Goal: Task Accomplishment & Management: Complete application form

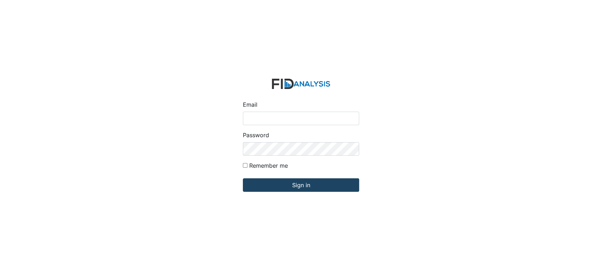
type input "[EMAIL_ADDRESS][DOMAIN_NAME]"
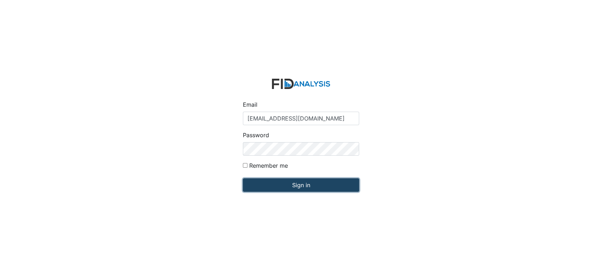
click at [284, 185] on input "Sign in" at bounding box center [301, 184] width 116 height 13
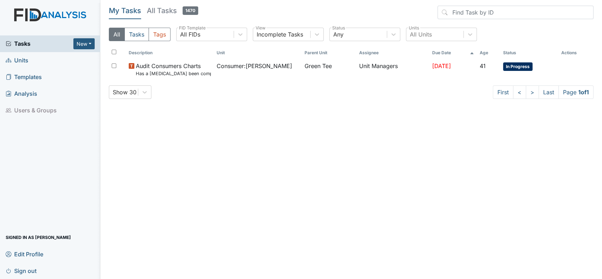
click at [24, 61] on span "Units" at bounding box center [17, 60] width 23 height 11
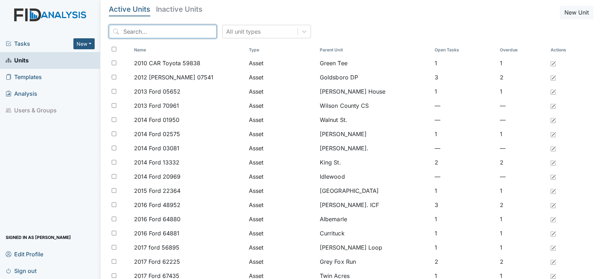
click at [141, 30] on input "search" at bounding box center [163, 31] width 108 height 13
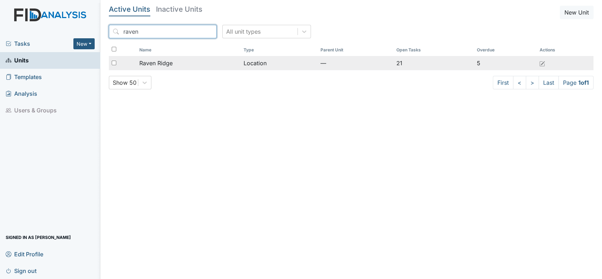
type input "raven"
click at [153, 59] on span "Raven Ridge" at bounding box center [155, 63] width 33 height 9
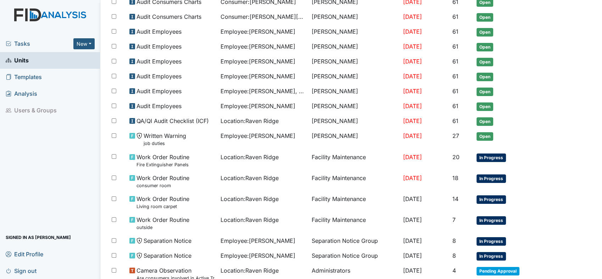
scroll to position [231, 0]
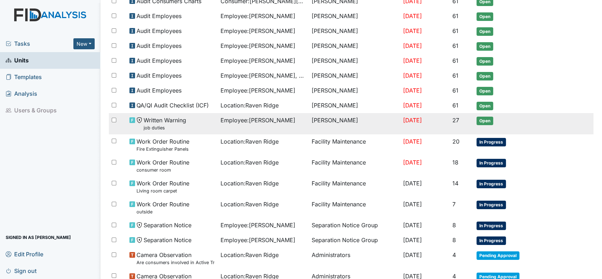
click at [428, 124] on td "Sep 4, 2025" at bounding box center [424, 123] width 49 height 21
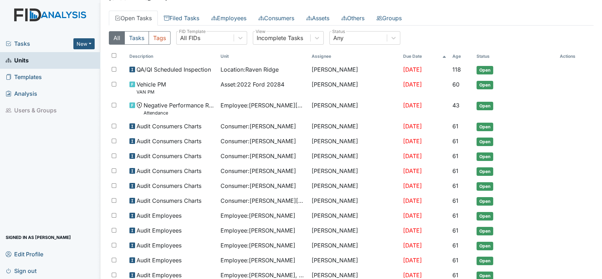
scroll to position [0, 0]
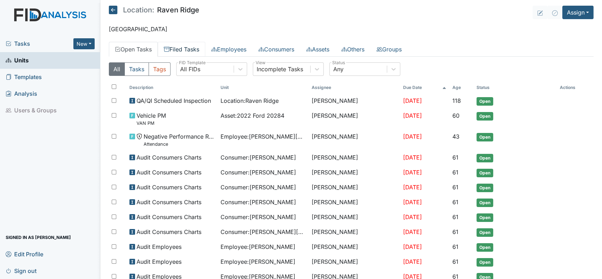
click at [184, 56] on link "Filed Tasks" at bounding box center [181, 49] width 47 height 15
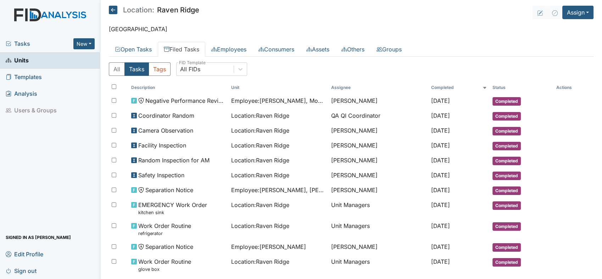
click at [184, 50] on link "Filed Tasks" at bounding box center [181, 49] width 47 height 15
click at [581, 12] on button "Assign" at bounding box center [577, 12] width 31 height 13
click at [571, 44] on link "Assign Inspection" at bounding box center [561, 39] width 64 height 11
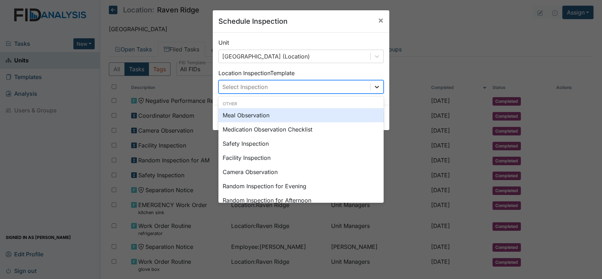
click at [374, 88] on icon at bounding box center [376, 86] width 7 height 7
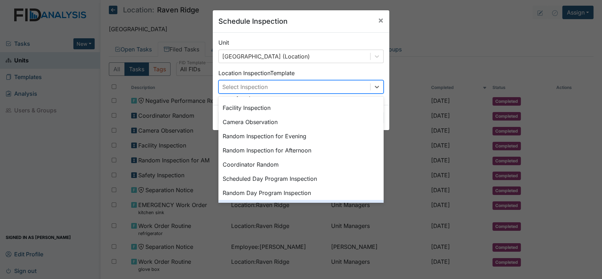
scroll to position [43, 0]
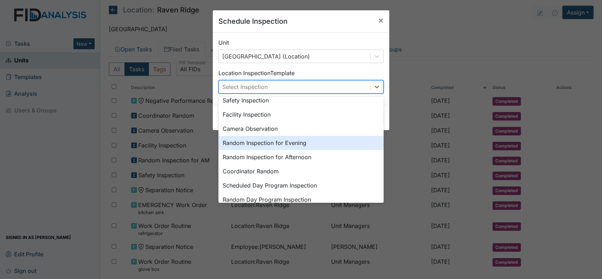
click at [265, 141] on div "Random Inspection for Evening" at bounding box center [300, 143] width 165 height 14
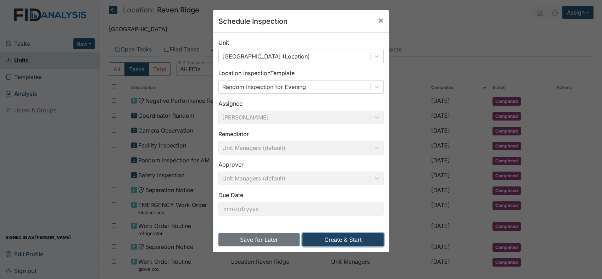
click at [326, 238] on button "Create & Start" at bounding box center [342, 239] width 81 height 13
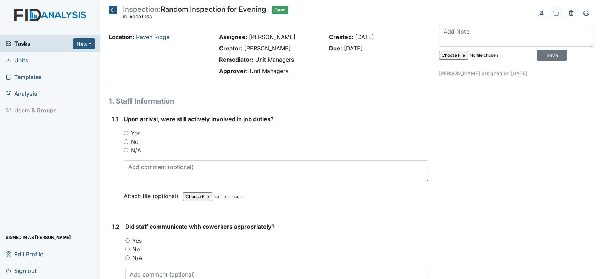
click at [124, 132] on input "Yes" at bounding box center [126, 133] width 5 height 5
radio input "true"
click at [128, 239] on input "Yes" at bounding box center [127, 240] width 5 height 5
radio input "true"
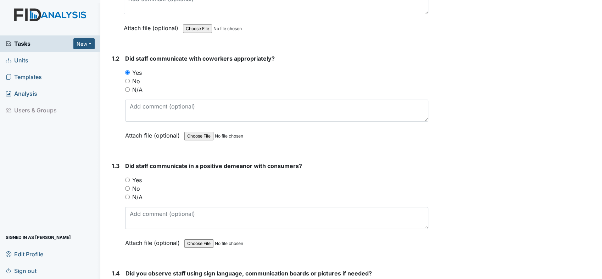
scroll to position [204, 0]
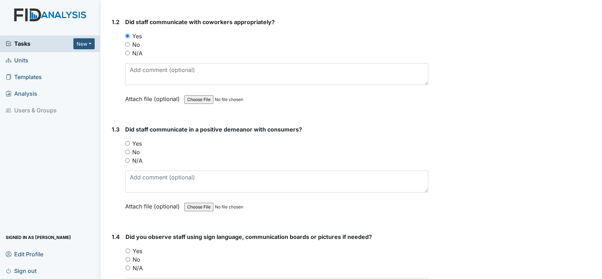
click at [126, 141] on input "Yes" at bounding box center [127, 143] width 5 height 5
radio input "true"
click at [126, 250] on input "Yes" at bounding box center [127, 250] width 5 height 5
radio input "true"
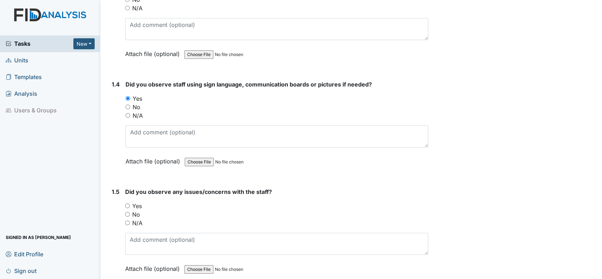
scroll to position [388, 0]
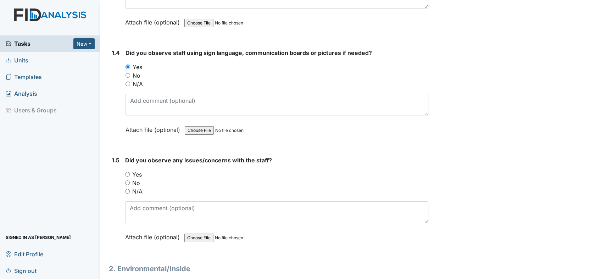
click at [128, 172] on input "Yes" at bounding box center [127, 174] width 5 height 5
radio input "true"
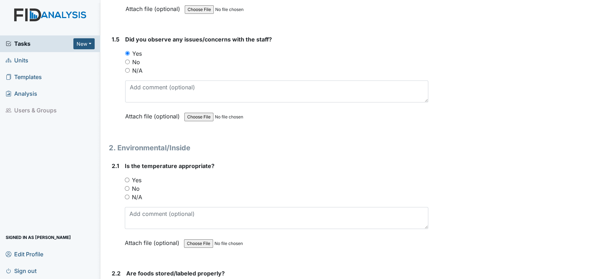
scroll to position [546, 0]
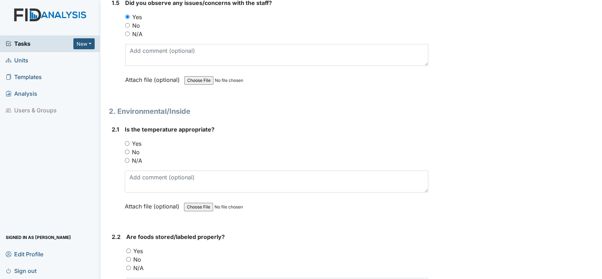
click at [126, 141] on input "Yes" at bounding box center [127, 143] width 5 height 5
radio input "true"
click at [130, 249] on input "Yes" at bounding box center [128, 250] width 5 height 5
radio input "true"
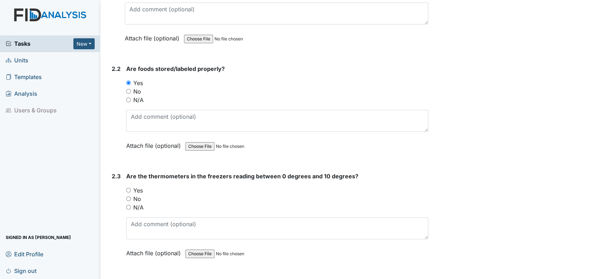
scroll to position [745, 0]
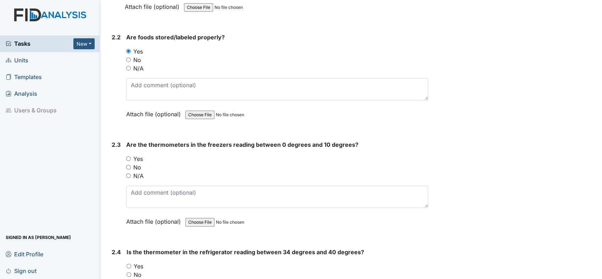
click at [129, 156] on input "Yes" at bounding box center [128, 158] width 5 height 5
radio input "true"
click at [128, 264] on input "Yes" at bounding box center [129, 266] width 5 height 5
radio input "true"
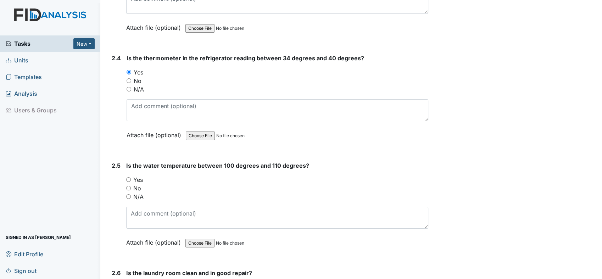
scroll to position [950, 0]
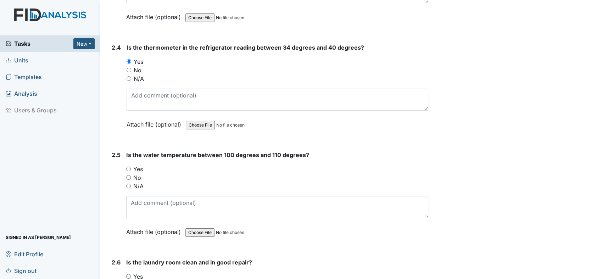
click at [128, 167] on input "Yes" at bounding box center [128, 169] width 5 height 5
radio input "true"
click at [127, 274] on input "Yes" at bounding box center [128, 276] width 5 height 5
radio input "true"
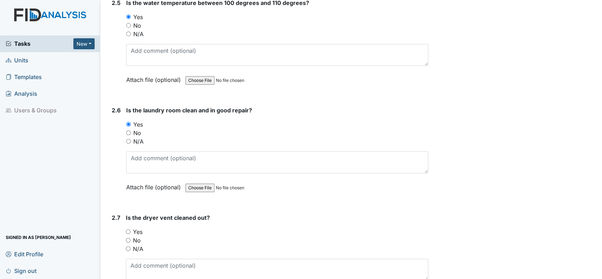
scroll to position [1149, 0]
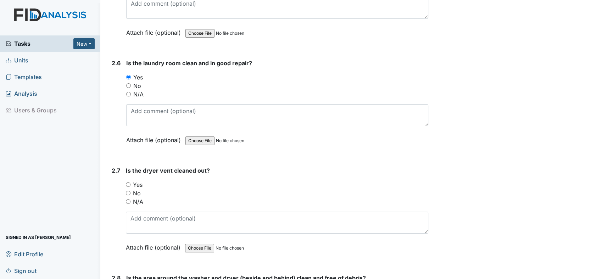
click at [129, 182] on input "Yes" at bounding box center [128, 184] width 5 height 5
radio input "true"
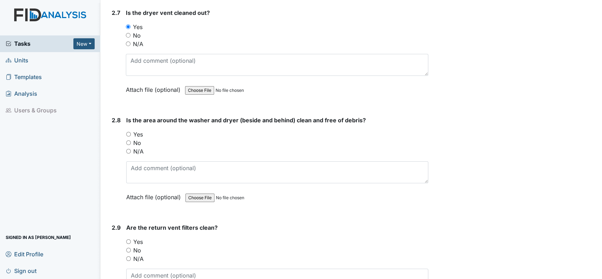
scroll to position [1343, 0]
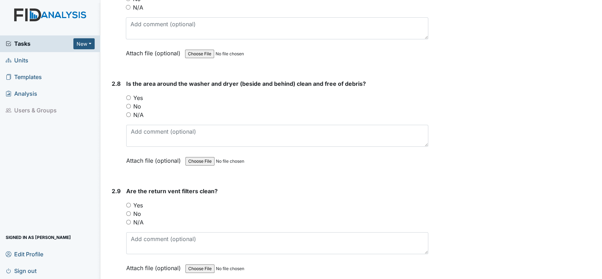
click at [128, 95] on input "Yes" at bounding box center [128, 97] width 5 height 5
radio input "true"
click at [129, 203] on input "Yes" at bounding box center [128, 205] width 5 height 5
radio input "true"
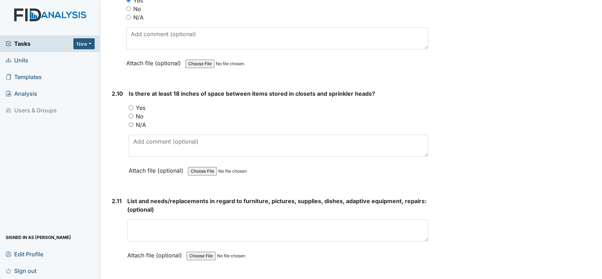
scroll to position [1564, 0]
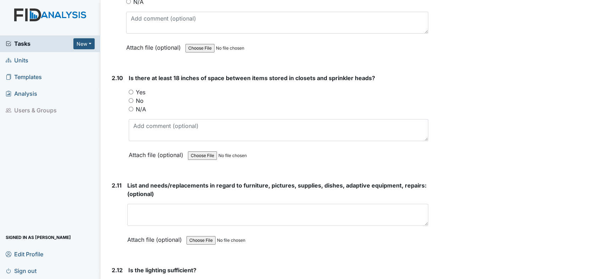
click at [130, 90] on input "Yes" at bounding box center [131, 92] width 5 height 5
radio input "true"
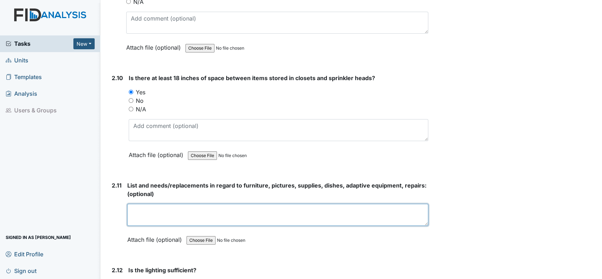
click at [151, 209] on textarea at bounding box center [277, 215] width 301 height 22
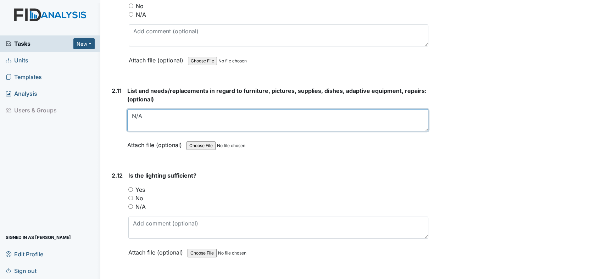
scroll to position [1726, 0]
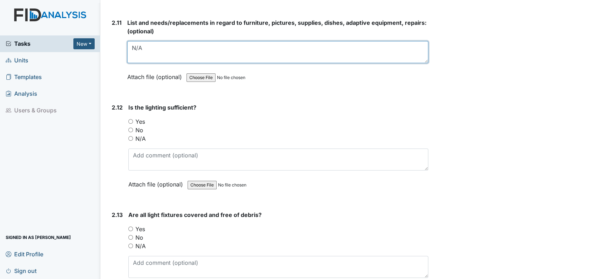
type textarea "N/A"
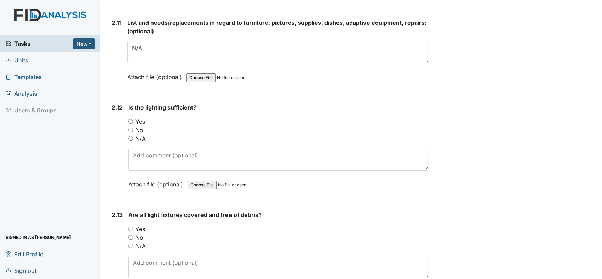
click at [129, 119] on input "Yes" at bounding box center [130, 121] width 5 height 5
radio input "true"
click at [130, 226] on input "Yes" at bounding box center [130, 228] width 5 height 5
radio input "true"
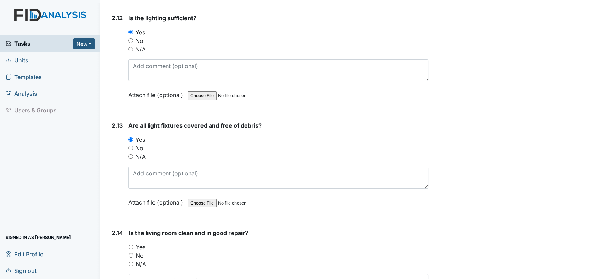
scroll to position [1863, 0]
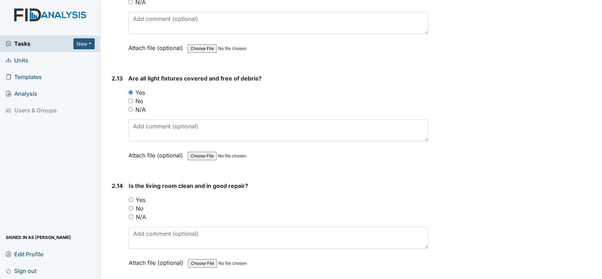
click at [130, 197] on input "Yes" at bounding box center [131, 199] width 5 height 5
radio input "true"
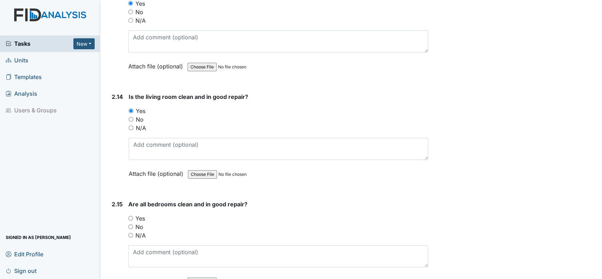
scroll to position [2020, 0]
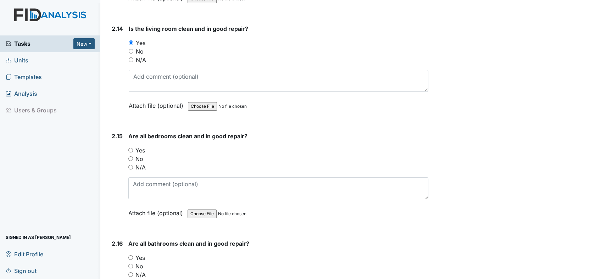
click at [129, 148] on input "Yes" at bounding box center [130, 150] width 5 height 5
radio input "true"
click at [130, 255] on input "Yes" at bounding box center [130, 257] width 5 height 5
radio input "true"
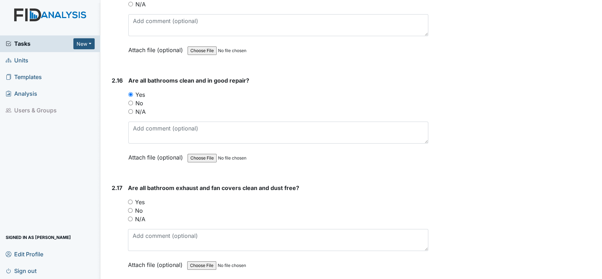
scroll to position [2188, 0]
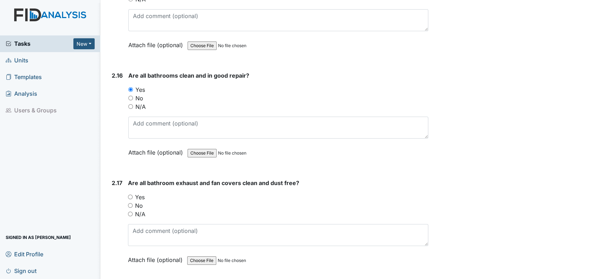
click at [131, 195] on input "Yes" at bounding box center [130, 197] width 5 height 5
radio input "true"
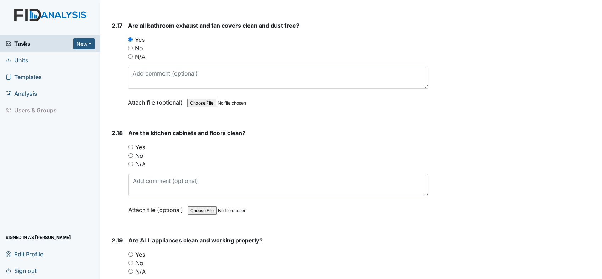
scroll to position [2371, 0]
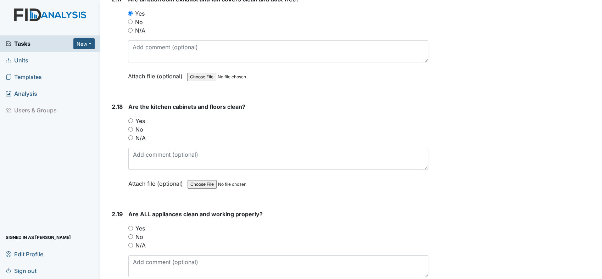
click at [131, 118] on input "Yes" at bounding box center [130, 120] width 5 height 5
radio input "true"
click at [130, 226] on input "Yes" at bounding box center [130, 228] width 5 height 5
radio input "true"
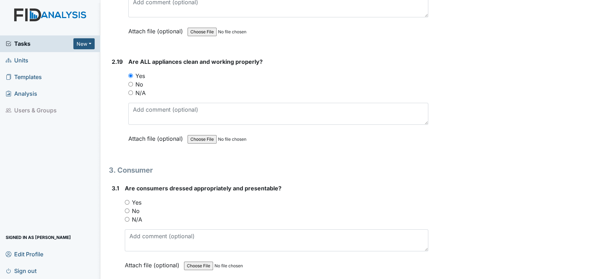
scroll to position [2544, 0]
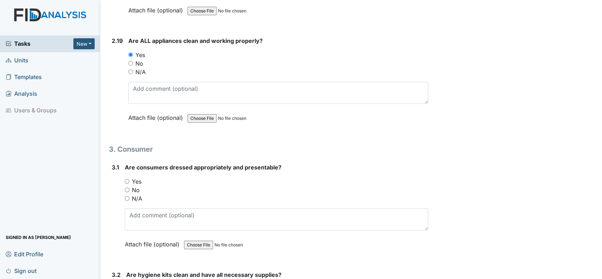
click at [126, 179] on input "Yes" at bounding box center [127, 181] width 5 height 5
radio input "true"
click at [129, 279] on html "Tasks New Form Inspection Document Bundle Units Templates Analysis Users & Grou…" at bounding box center [301, 139] width 602 height 279
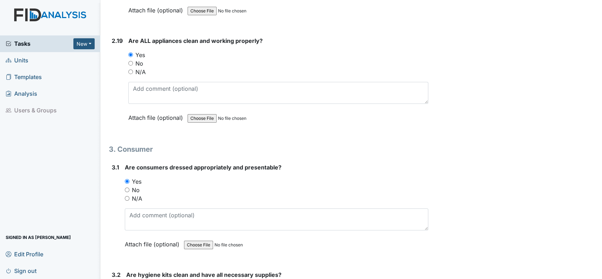
radio input "true"
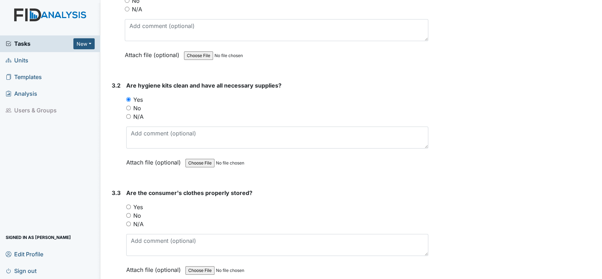
scroll to position [2749, 0]
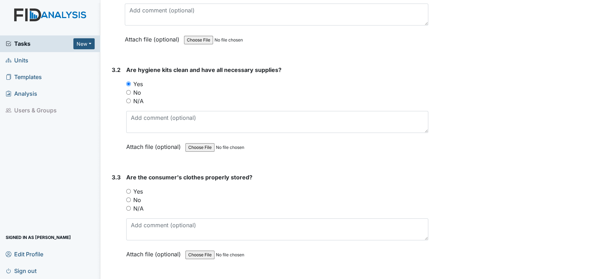
click at [127, 189] on input "Yes" at bounding box center [128, 191] width 5 height 5
radio input "true"
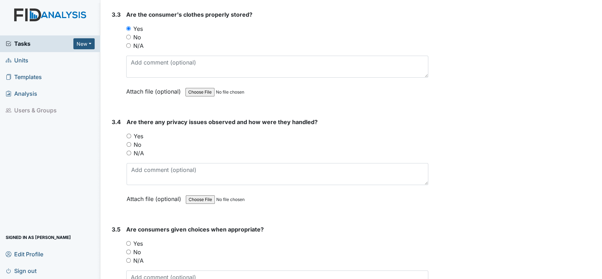
scroll to position [2917, 0]
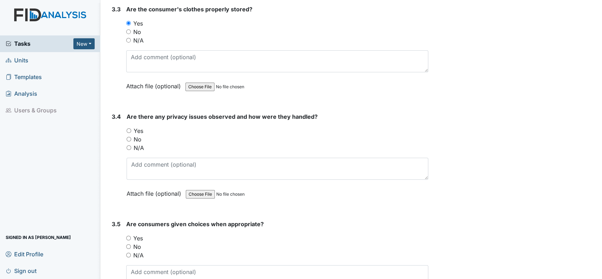
click at [129, 128] on input "Yes" at bounding box center [129, 130] width 5 height 5
radio input "true"
click at [129, 236] on input "Yes" at bounding box center [128, 238] width 5 height 5
radio input "true"
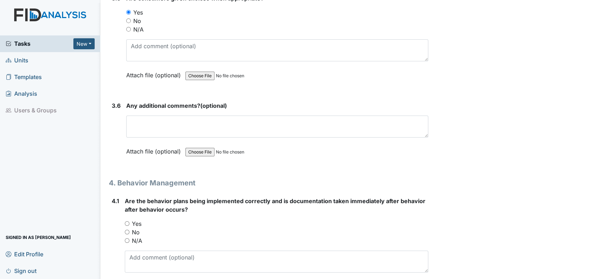
scroll to position [3185, 0]
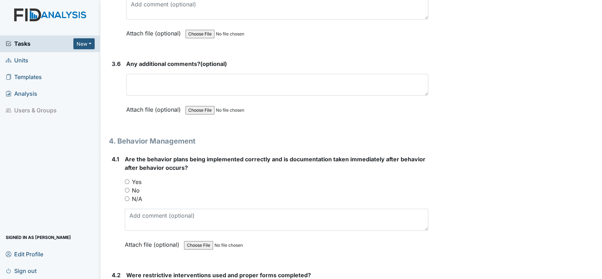
click at [127, 179] on input "Yes" at bounding box center [127, 181] width 5 height 5
radio input "true"
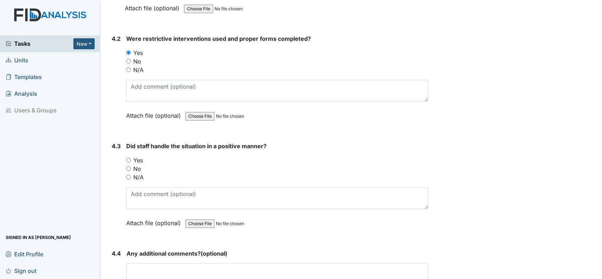
scroll to position [3431, 0]
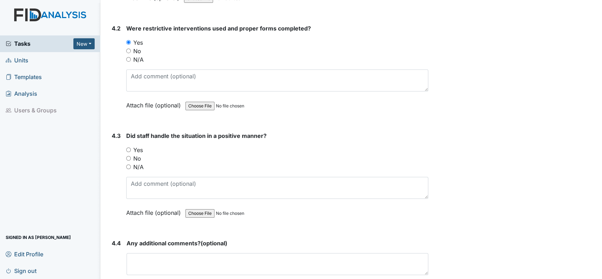
click at [129, 147] on input "Yes" at bounding box center [128, 149] width 5 height 5
radio input "true"
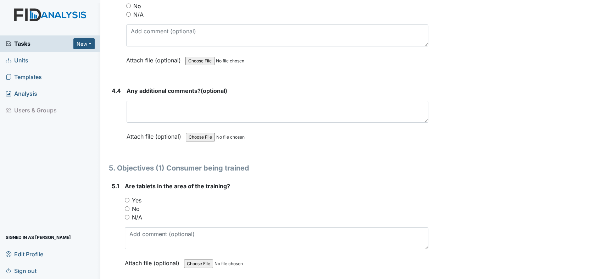
scroll to position [3615, 0]
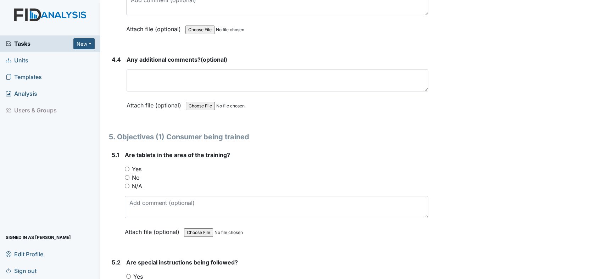
click at [125, 167] on input "Yes" at bounding box center [127, 169] width 5 height 5
radio input "true"
click at [129, 274] on input "Yes" at bounding box center [128, 276] width 5 height 5
radio input "true"
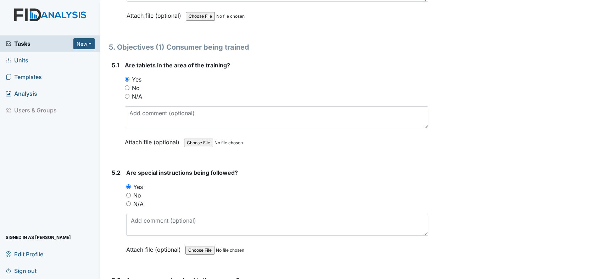
scroll to position [3746, 0]
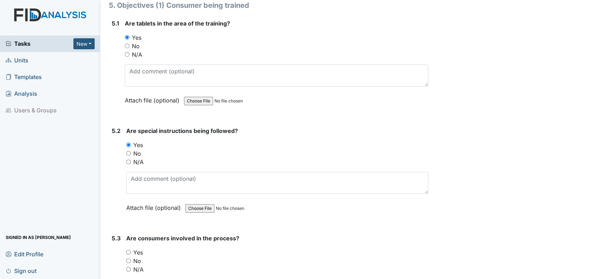
click at [131, 248] on div "Yes" at bounding box center [277, 252] width 302 height 9
click at [130, 250] on input "Yes" at bounding box center [128, 252] width 5 height 5
radio input "true"
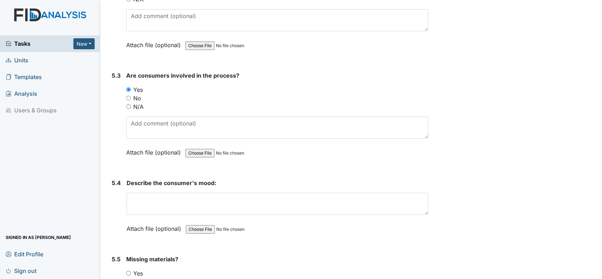
scroll to position [3935, 0]
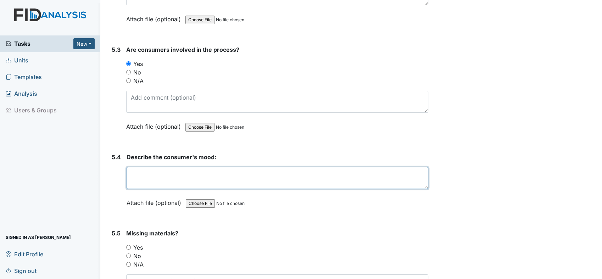
click at [237, 169] on textarea at bounding box center [278, 178] width 302 height 22
type textarea "Happy"
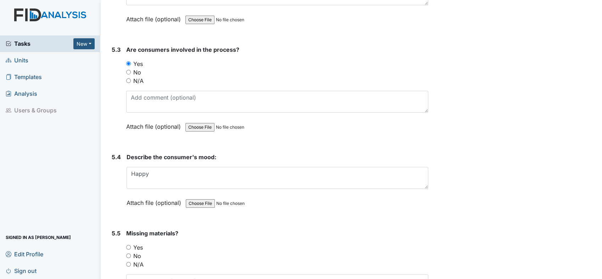
click at [130, 253] on input "No" at bounding box center [128, 255] width 5 height 5
radio input "true"
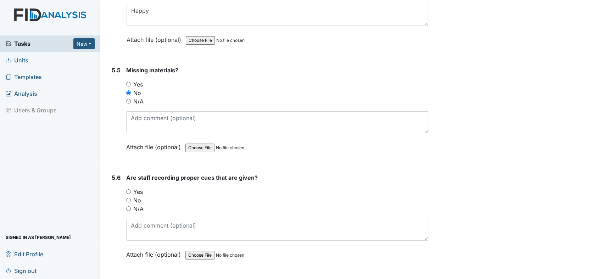
scroll to position [4145, 0]
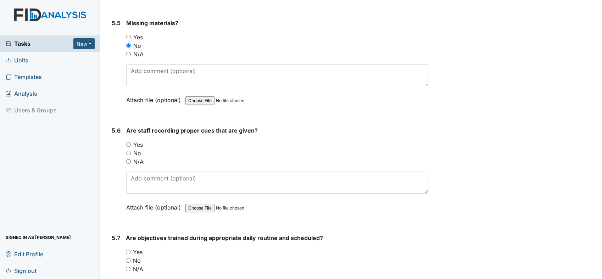
click at [128, 142] on input "Yes" at bounding box center [128, 144] width 5 height 5
radio input "true"
click at [128, 249] on input "Yes" at bounding box center [128, 251] width 5 height 5
radio input "true"
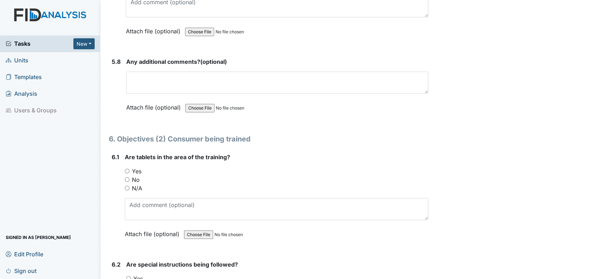
scroll to position [4434, 0]
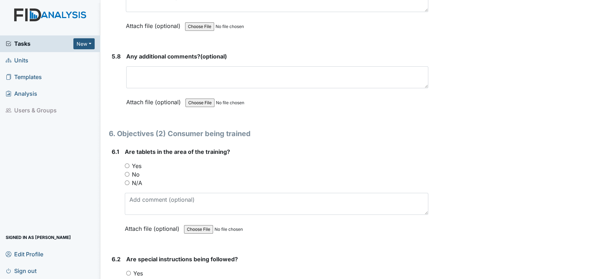
click at [126, 162] on div "Yes" at bounding box center [276, 166] width 303 height 9
click at [126, 163] on input "Yes" at bounding box center [127, 165] width 5 height 5
radio input "true"
click at [131, 269] on div "Yes" at bounding box center [277, 273] width 302 height 9
click at [129, 271] on input "Yes" at bounding box center [128, 273] width 5 height 5
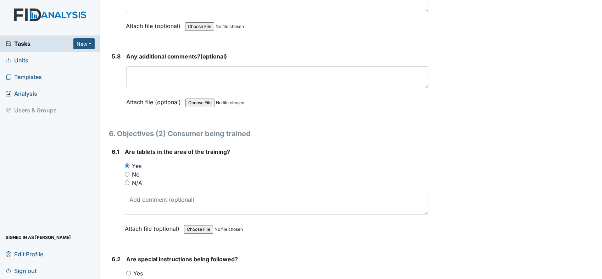
radio input "true"
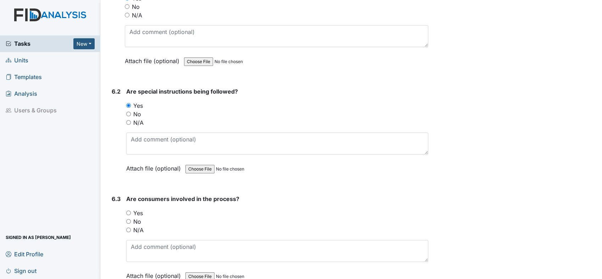
scroll to position [4654, 0]
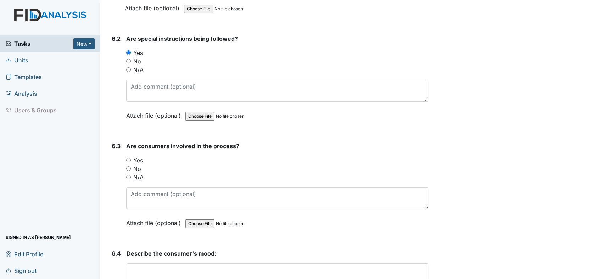
click at [130, 158] on input "Yes" at bounding box center [128, 160] width 5 height 5
radio input "true"
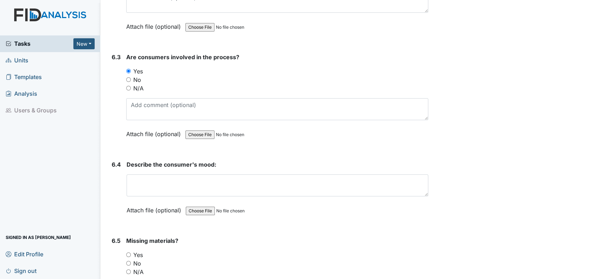
scroll to position [4764, 0]
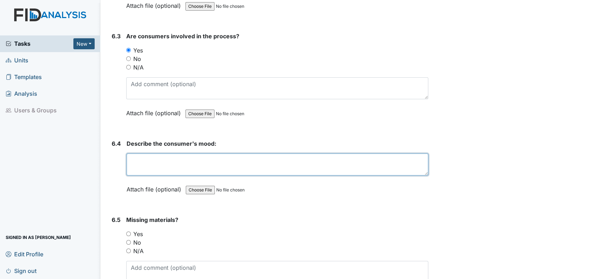
click at [166, 153] on textarea at bounding box center [278, 164] width 302 height 22
type textarea "Happy"
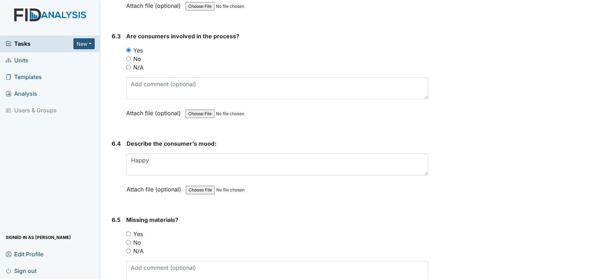
click at [130, 240] on input "No" at bounding box center [128, 242] width 5 height 5
radio input "true"
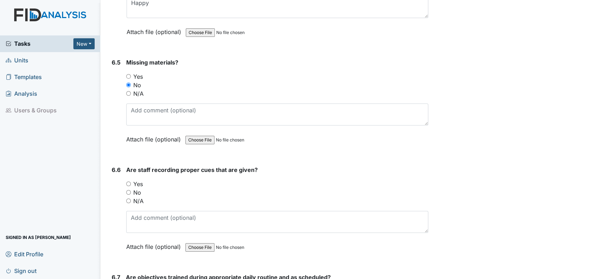
scroll to position [4958, 0]
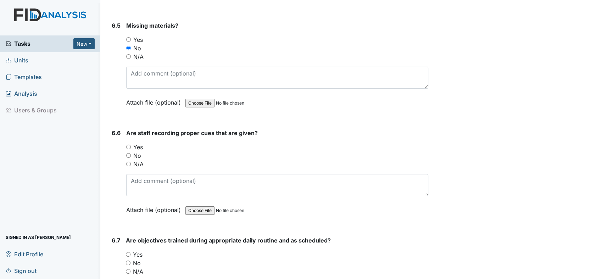
click at [128, 145] on input "Yes" at bounding box center [128, 147] width 5 height 5
radio input "true"
click at [129, 252] on input "Yes" at bounding box center [128, 254] width 5 height 5
radio input "true"
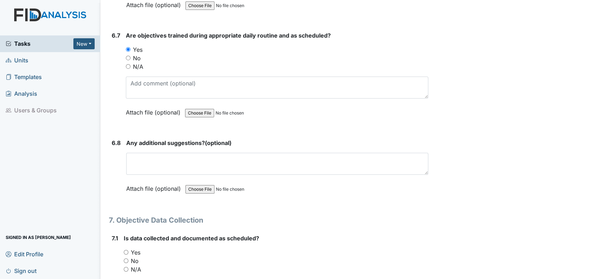
scroll to position [5190, 0]
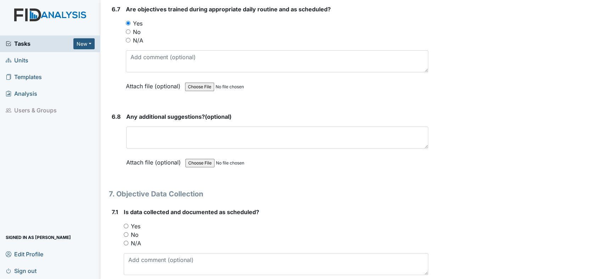
click at [126, 222] on div "Yes" at bounding box center [276, 226] width 304 height 9
click at [126, 224] on input "Yes" at bounding box center [126, 226] width 5 height 5
radio input "true"
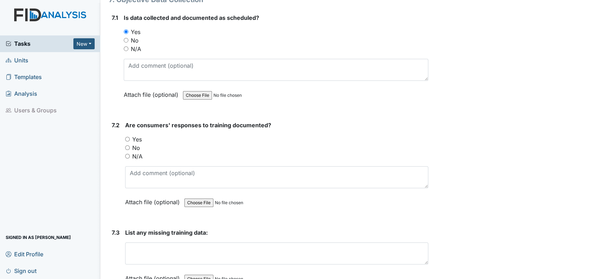
scroll to position [5405, 0]
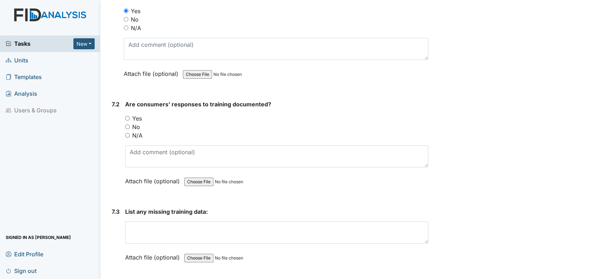
click at [126, 116] on input "Yes" at bounding box center [127, 118] width 5 height 5
radio input "true"
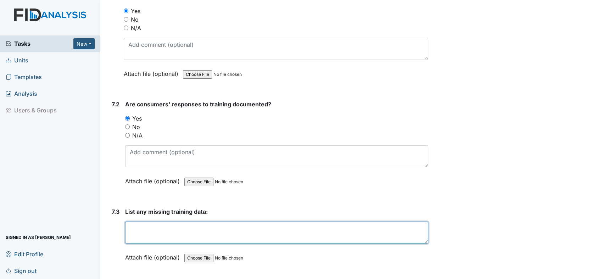
click at [156, 221] on textarea at bounding box center [276, 232] width 303 height 22
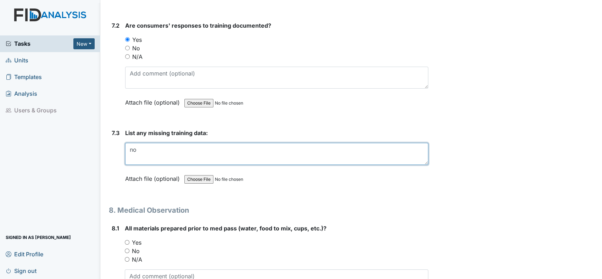
scroll to position [5552, 0]
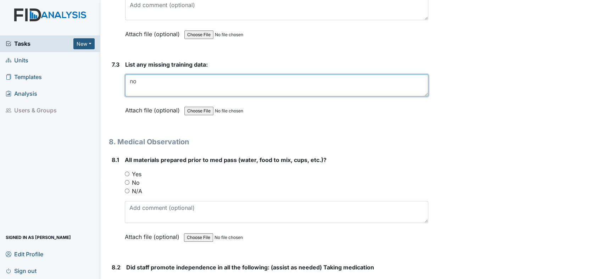
type textarea "no"
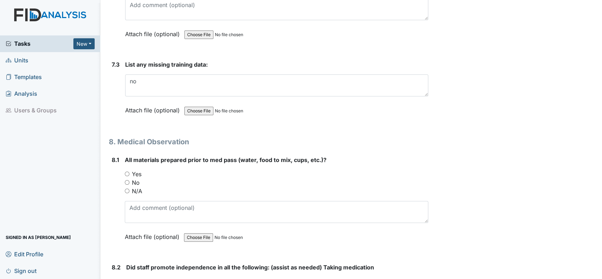
click at [127, 172] on input "Yes" at bounding box center [127, 174] width 5 height 5
radio input "true"
click at [127, 279] on input "Yes" at bounding box center [128, 281] width 5 height 5
radio input "true"
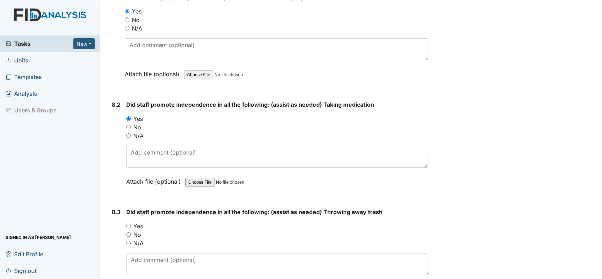
scroll to position [5730, 0]
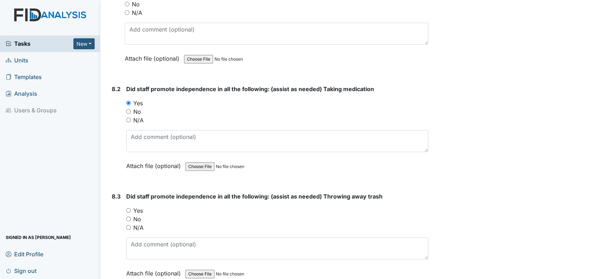
click at [129, 206] on div "Yes" at bounding box center [277, 210] width 302 height 9
click at [129, 208] on input "Yes" at bounding box center [128, 210] width 5 height 5
radio input "true"
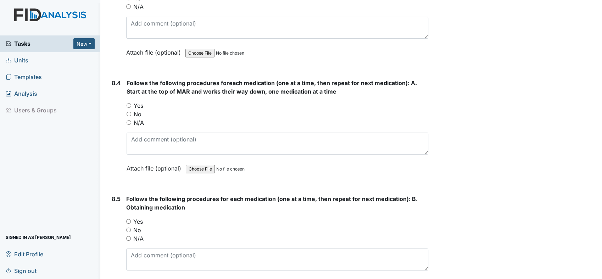
scroll to position [5961, 0]
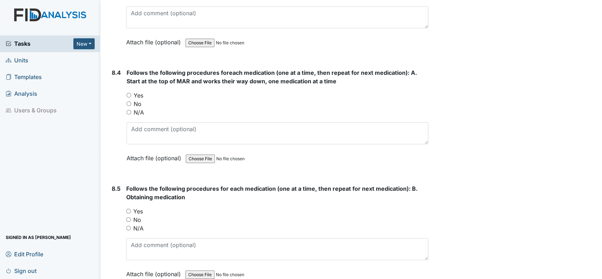
click at [127, 93] on input "Yes" at bounding box center [129, 95] width 5 height 5
radio input "true"
click at [127, 209] on input "Yes" at bounding box center [128, 211] width 5 height 5
radio input "true"
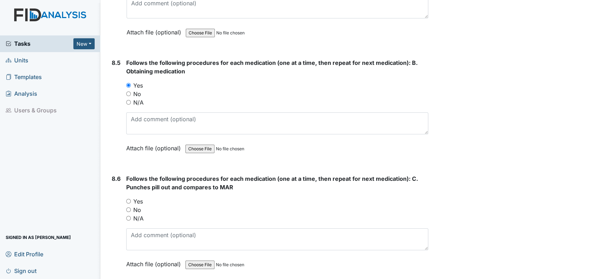
scroll to position [6092, 0]
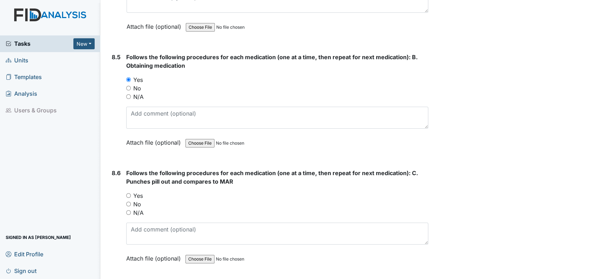
click at [129, 193] on input "Yes" at bounding box center [128, 195] width 5 height 5
radio input "true"
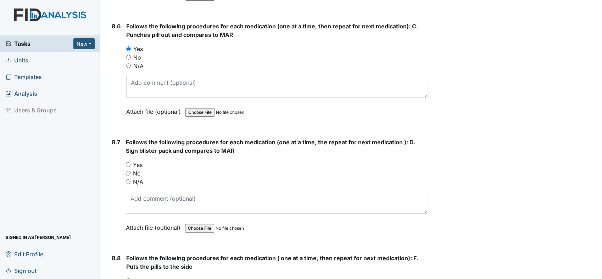
scroll to position [6265, 0]
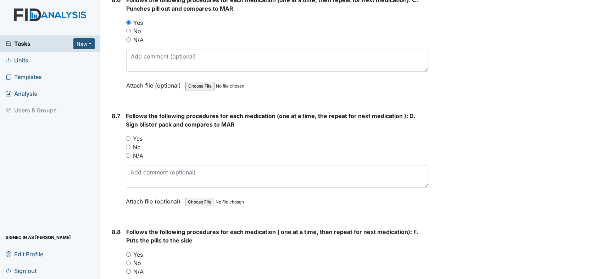
click at [128, 136] on input "Yes" at bounding box center [128, 138] width 5 height 5
radio input "true"
click at [131, 250] on div "Yes" at bounding box center [277, 254] width 302 height 9
click at [130, 252] on input "Yes" at bounding box center [128, 254] width 5 height 5
radio input "true"
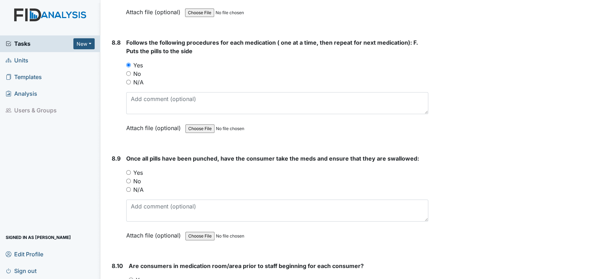
scroll to position [6465, 0]
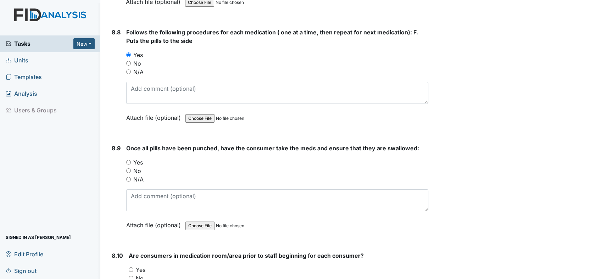
click at [128, 160] on input "Yes" at bounding box center [128, 162] width 5 height 5
radio input "true"
click at [129, 267] on input "Yes" at bounding box center [131, 269] width 5 height 5
radio input "true"
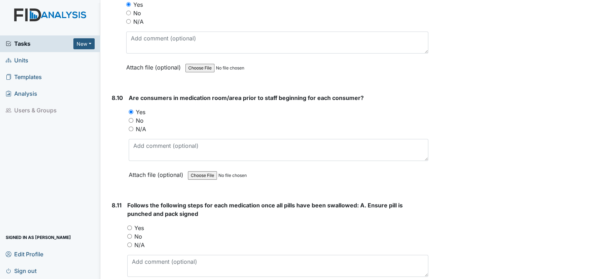
scroll to position [6654, 0]
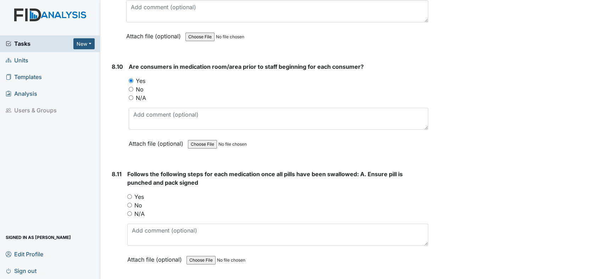
click at [129, 194] on input "Yes" at bounding box center [129, 196] width 5 height 5
radio input "true"
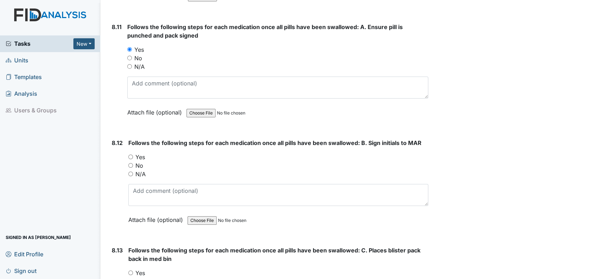
scroll to position [6806, 0]
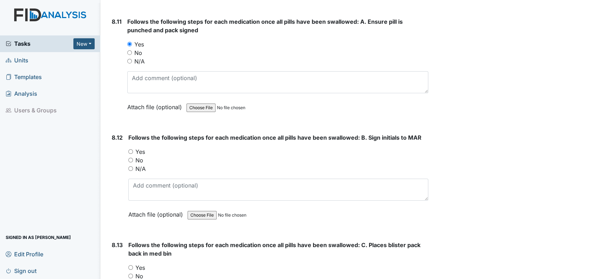
click at [130, 149] on input "Yes" at bounding box center [130, 151] width 5 height 5
radio input "true"
click at [131, 265] on input "Yes" at bounding box center [130, 267] width 5 height 5
radio input "true"
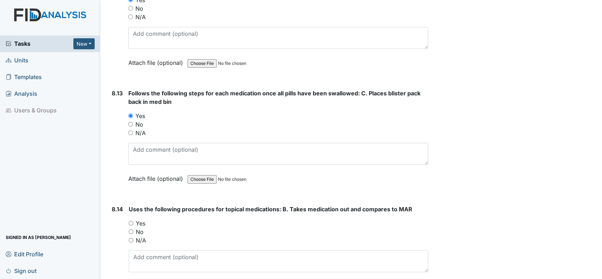
scroll to position [6990, 0]
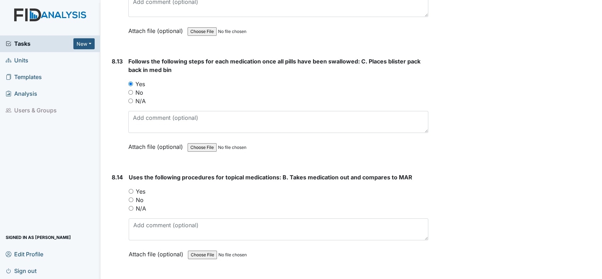
click at [130, 189] on input "Yes" at bounding box center [131, 191] width 5 height 5
radio input "true"
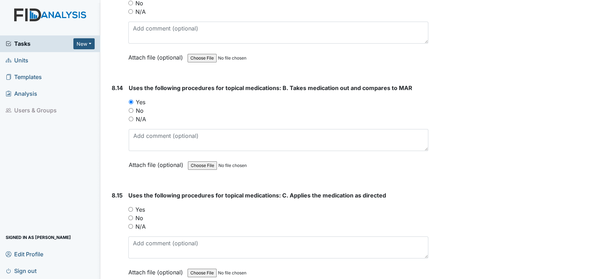
scroll to position [7131, 0]
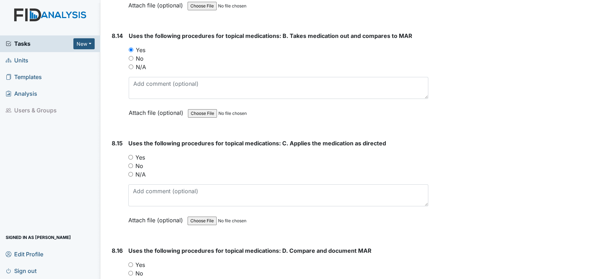
click at [130, 155] on input "Yes" at bounding box center [130, 157] width 5 height 5
radio input "true"
click at [130, 262] on input "Yes" at bounding box center [130, 264] width 5 height 5
radio input "true"
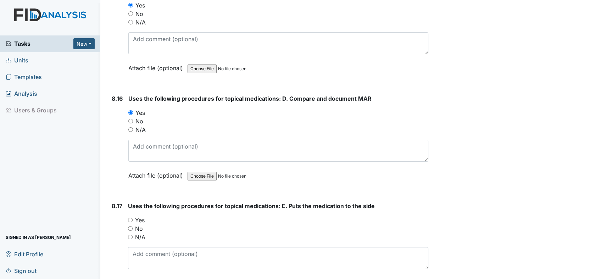
scroll to position [7320, 0]
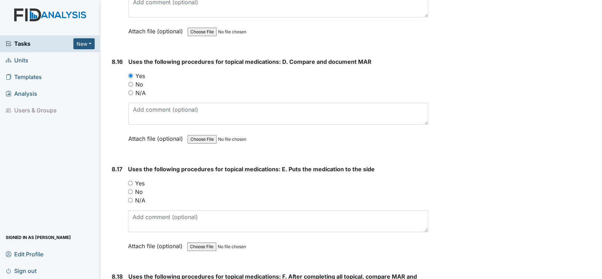
click at [131, 181] on input "Yes" at bounding box center [130, 183] width 5 height 5
radio input "true"
click at [595, 272] on main "Inspection: Random Inspection for Evening ID: #00011168 Open Autosaving... Loca…" at bounding box center [350, 139] width 501 height 279
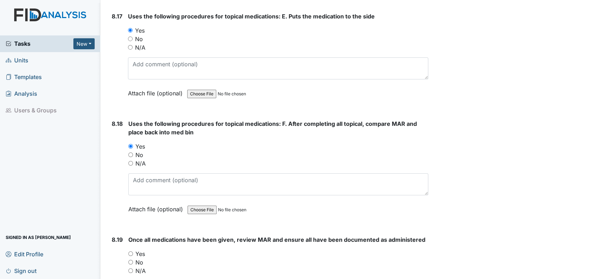
scroll to position [7546, 0]
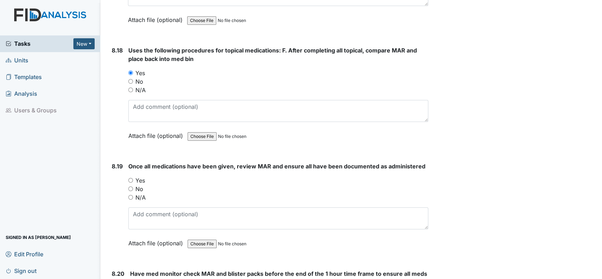
click at [130, 178] on input "Yes" at bounding box center [130, 180] width 5 height 5
radio input "true"
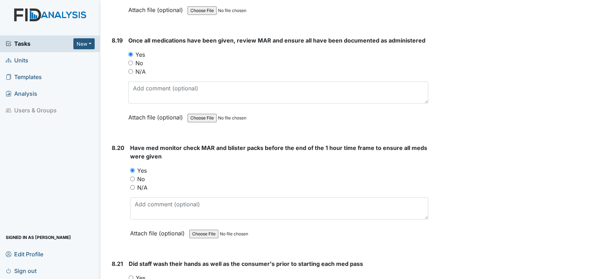
scroll to position [7698, 0]
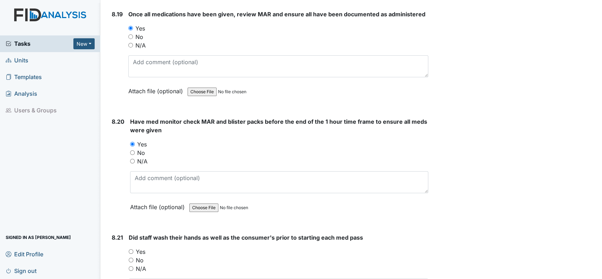
click at [134, 247] on div "Yes" at bounding box center [278, 251] width 299 height 9
click at [131, 249] on input "Yes" at bounding box center [131, 251] width 5 height 5
radio input "true"
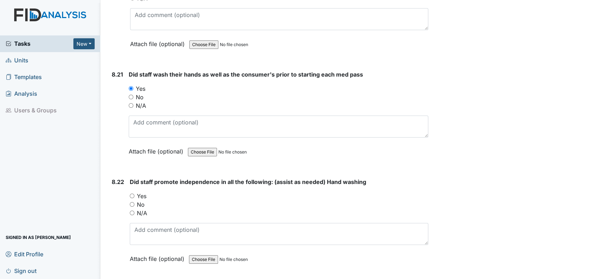
scroll to position [7871, 0]
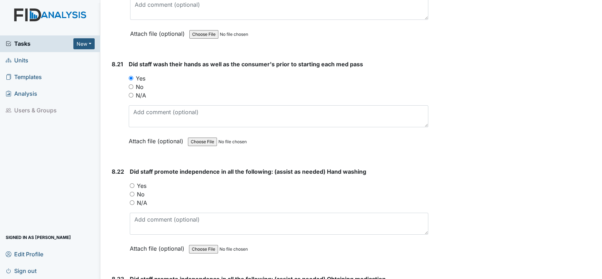
click at [132, 183] on input "Yes" at bounding box center [132, 185] width 5 height 5
radio input "true"
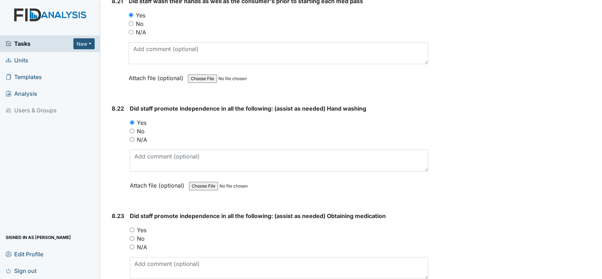
scroll to position [7971, 0]
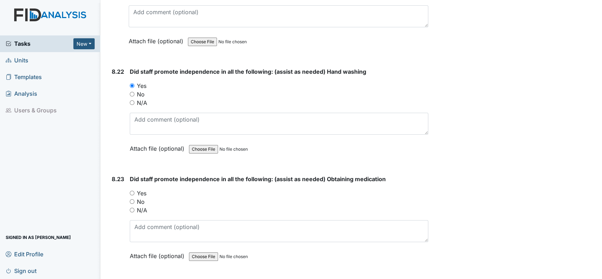
click at [134, 191] on input "Yes" at bounding box center [132, 193] width 5 height 5
radio input "true"
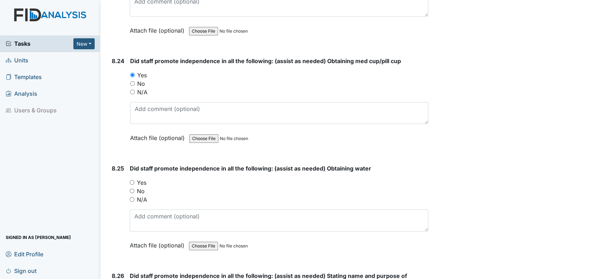
scroll to position [8202, 0]
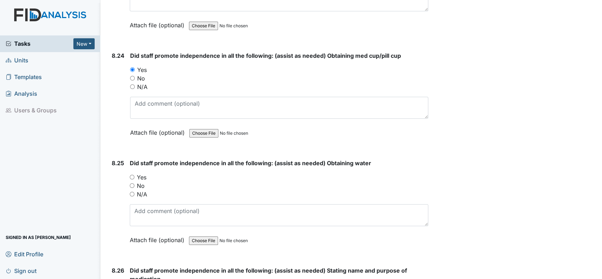
click at [134, 175] on input "Yes" at bounding box center [132, 177] width 5 height 5
radio input "true"
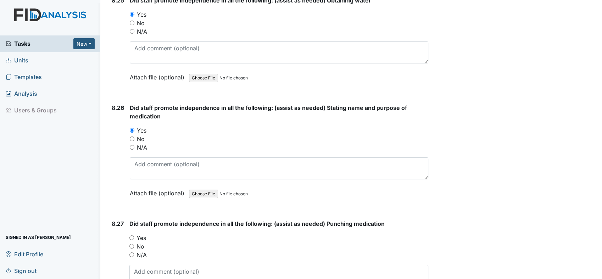
scroll to position [8391, 0]
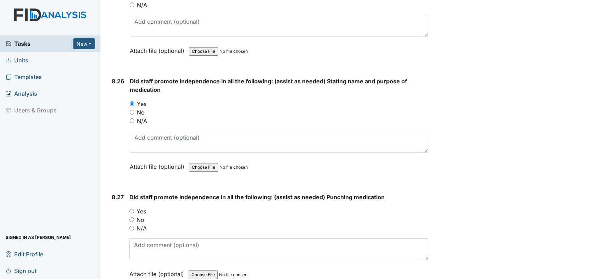
click at [130, 209] on input "Yes" at bounding box center [131, 211] width 5 height 5
radio input "true"
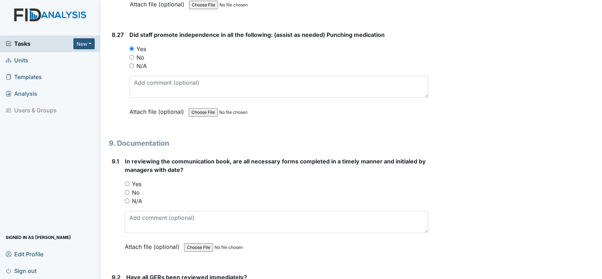
scroll to position [8591, 0]
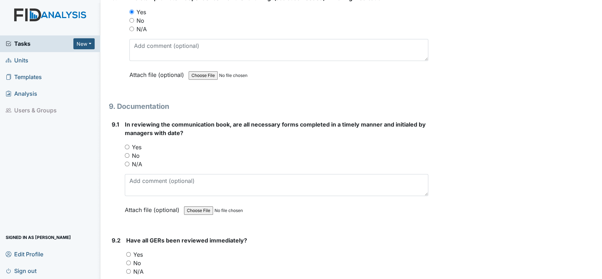
click at [127, 145] on input "Yes" at bounding box center [127, 147] width 5 height 5
radio input "true"
click at [129, 252] on input "Yes" at bounding box center [128, 254] width 5 height 5
radio input "true"
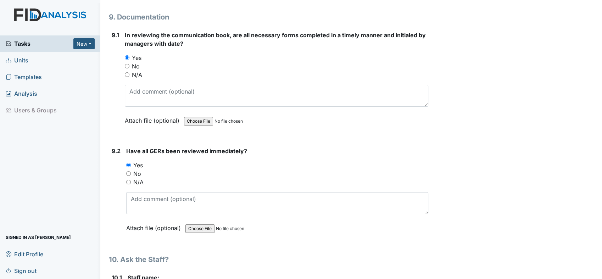
scroll to position [8738, 0]
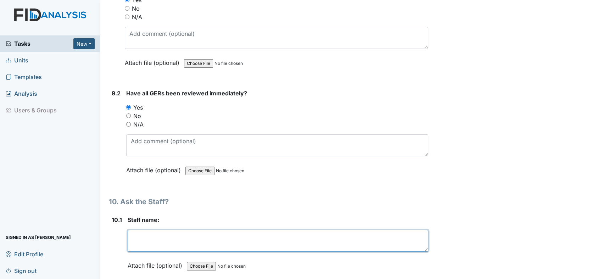
click at [176, 230] on textarea at bounding box center [278, 241] width 301 height 22
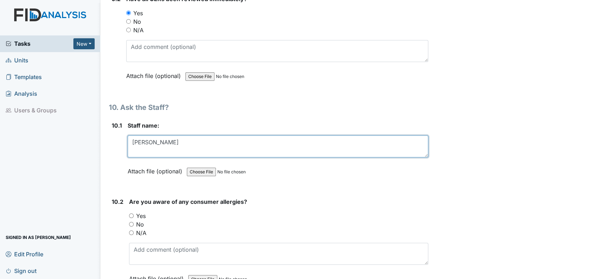
scroll to position [8890, 0]
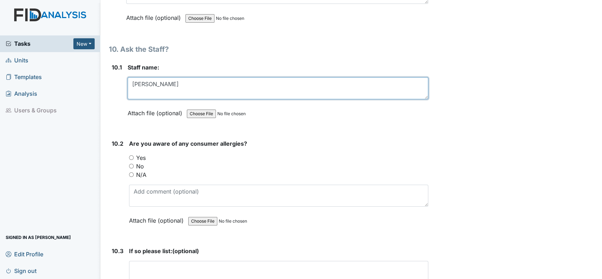
type textarea "Brian Toya"
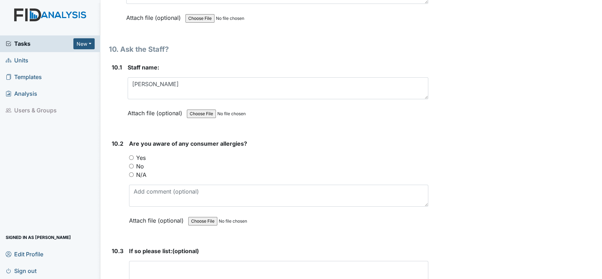
click at [131, 155] on input "Yes" at bounding box center [131, 157] width 5 height 5
radio input "true"
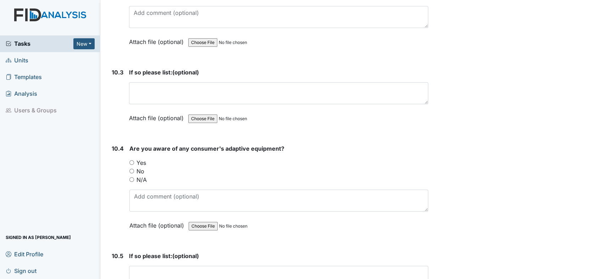
scroll to position [9084, 0]
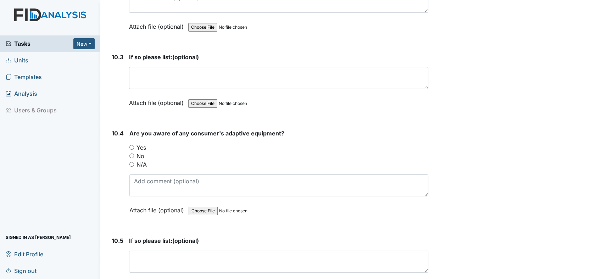
click at [133, 145] on input "Yes" at bounding box center [131, 147] width 5 height 5
radio input "true"
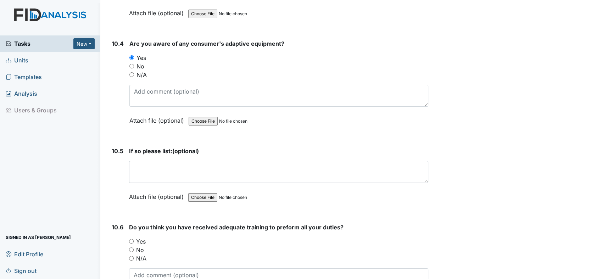
scroll to position [9210, 0]
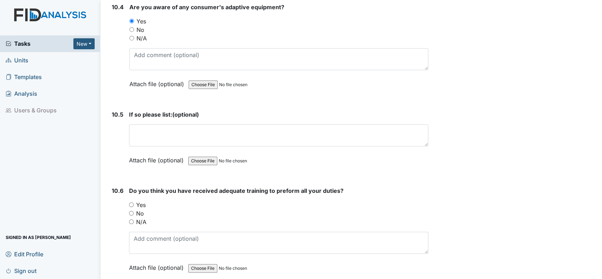
click at [130, 202] on input "Yes" at bounding box center [131, 204] width 5 height 5
radio input "true"
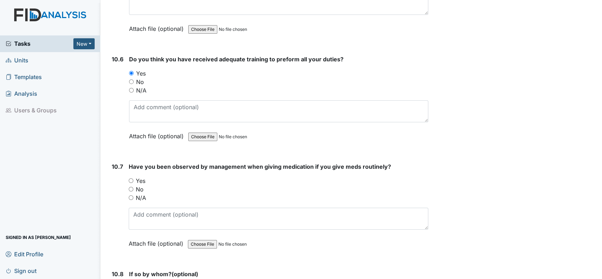
scroll to position [9357, 0]
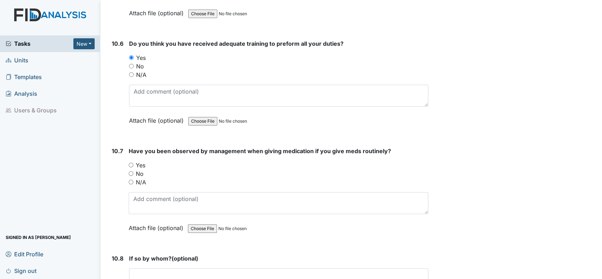
click at [129, 161] on div "Yes" at bounding box center [278, 165] width 299 height 9
click at [131, 161] on div "Yes" at bounding box center [278, 165] width 299 height 9
click at [130, 163] on input "Yes" at bounding box center [131, 165] width 5 height 5
radio input "true"
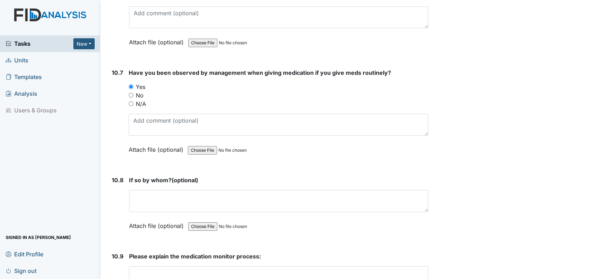
scroll to position [9471, 0]
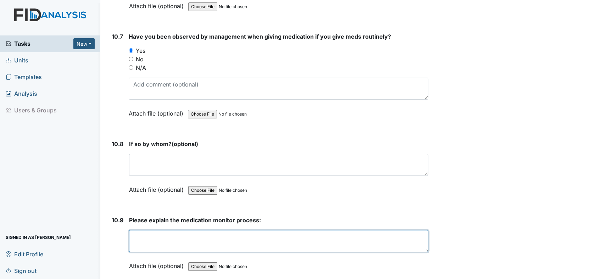
click at [174, 230] on textarea at bounding box center [278, 241] width 299 height 22
click at [358, 230] on textarea "Wash hand get med in order call consumer read meds let them punch and pour water" at bounding box center [278, 241] width 299 height 22
type textarea "Wash hand get med in order call consumer read meds let them punch and pour water"
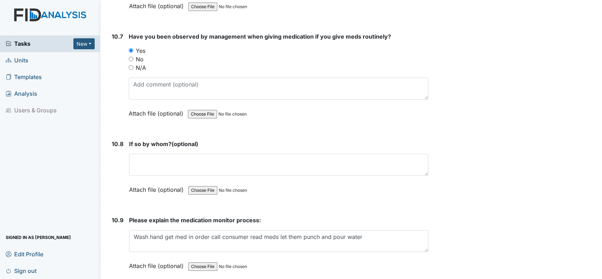
click at [374, 216] on div "Please explain the medication monitor process: Wash hand get med in order call …" at bounding box center [278, 245] width 299 height 59
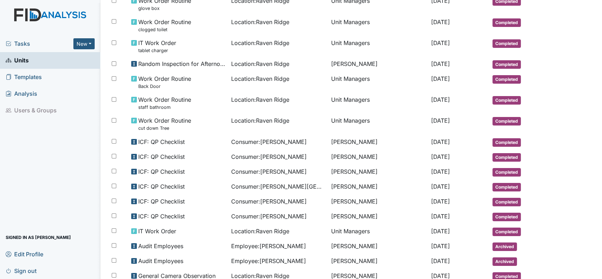
scroll to position [369, 0]
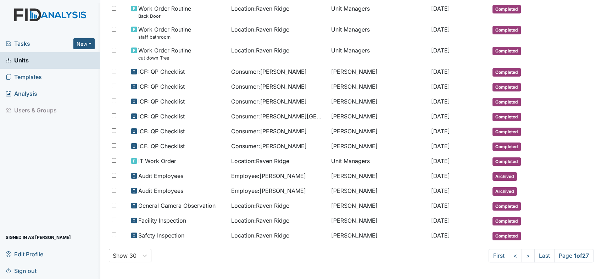
click at [22, 60] on span "Units" at bounding box center [17, 60] width 23 height 11
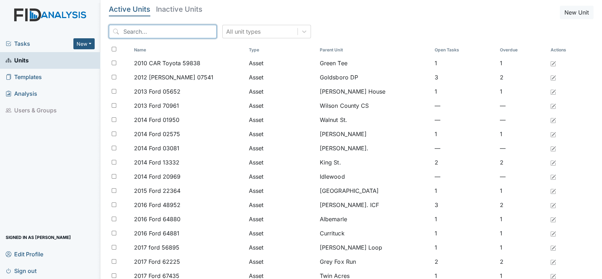
click at [166, 25] on input "search" at bounding box center [163, 31] width 108 height 13
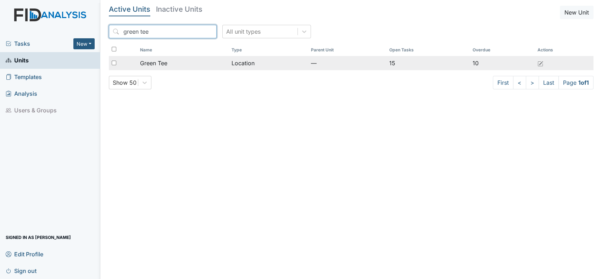
type input "green tee"
click at [165, 65] on span "Green Tee" at bounding box center [153, 63] width 27 height 9
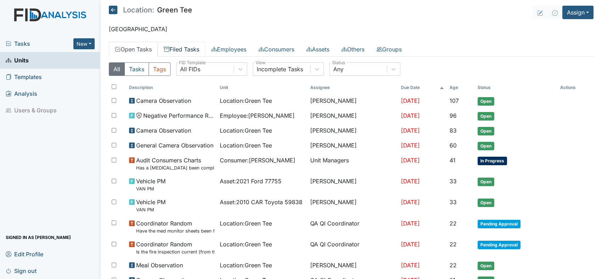
click at [189, 49] on link "Filed Tasks" at bounding box center [181, 49] width 47 height 15
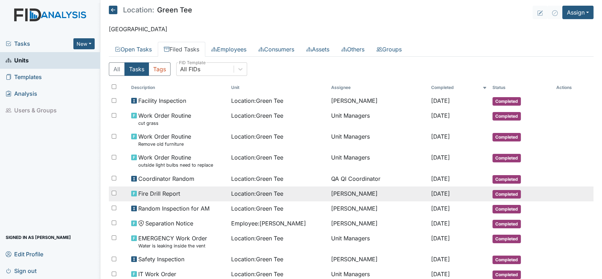
click at [176, 193] on span "Fire Drill Report" at bounding box center [159, 193] width 42 height 9
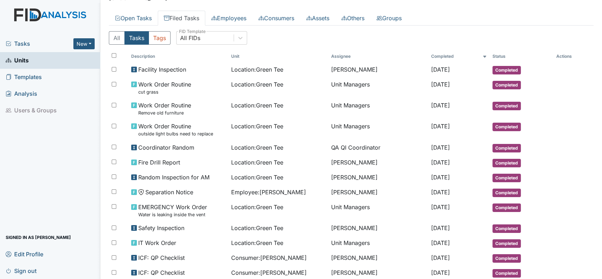
scroll to position [21, 0]
